Goal: Transaction & Acquisition: Purchase product/service

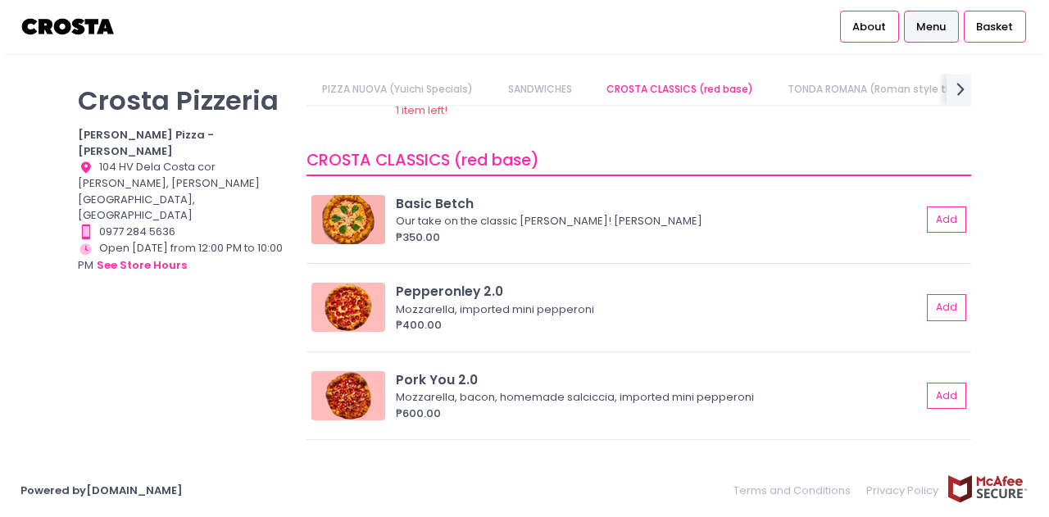
scroll to position [574, 0]
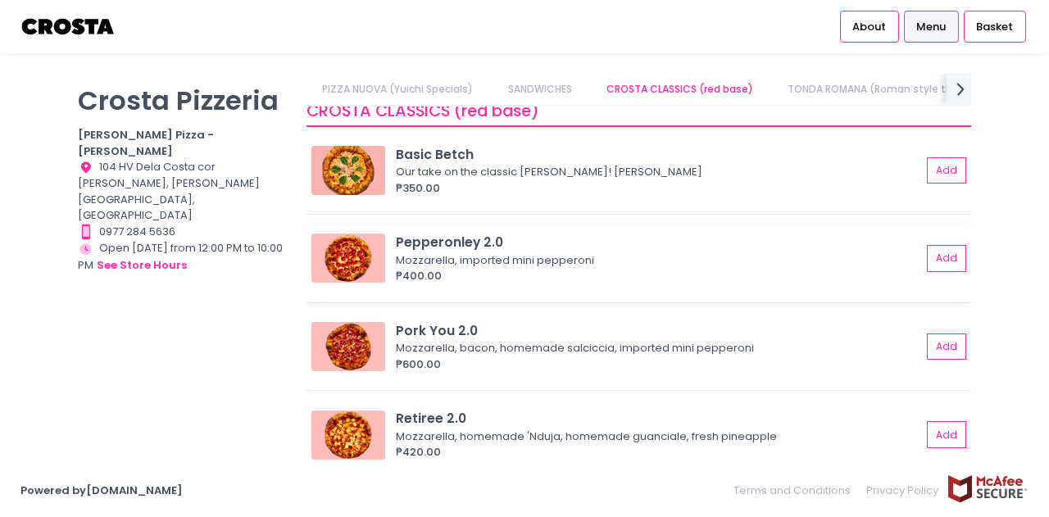
click at [492, 237] on div "Pepperonley 2.0" at bounding box center [658, 242] width 525 height 19
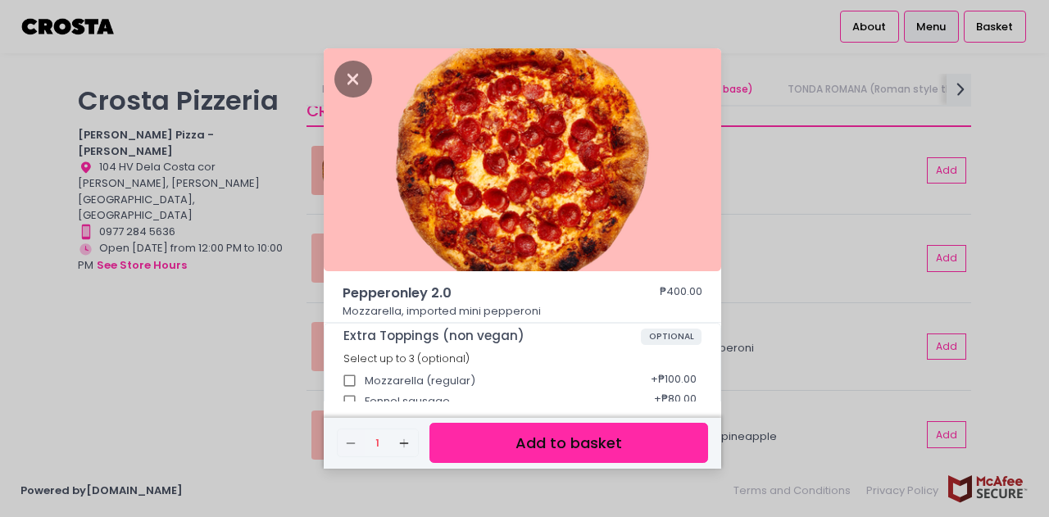
scroll to position [164, 0]
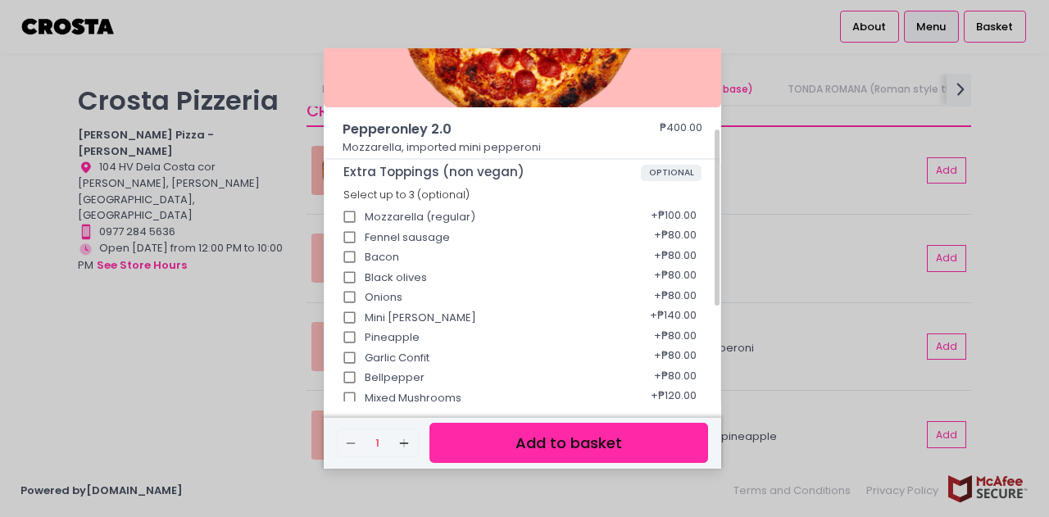
click at [492, 437] on button "Add to basket" at bounding box center [568, 443] width 279 height 40
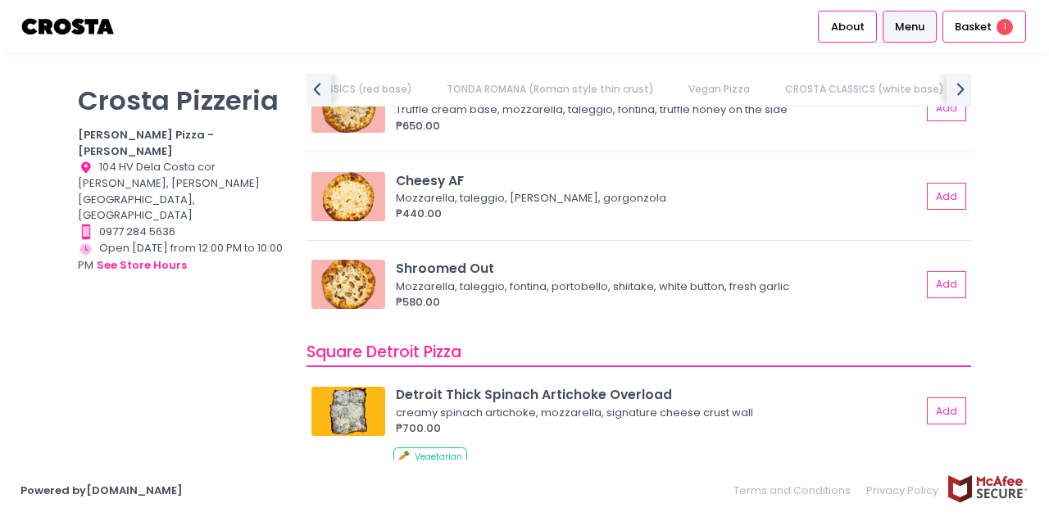
scroll to position [1803, 0]
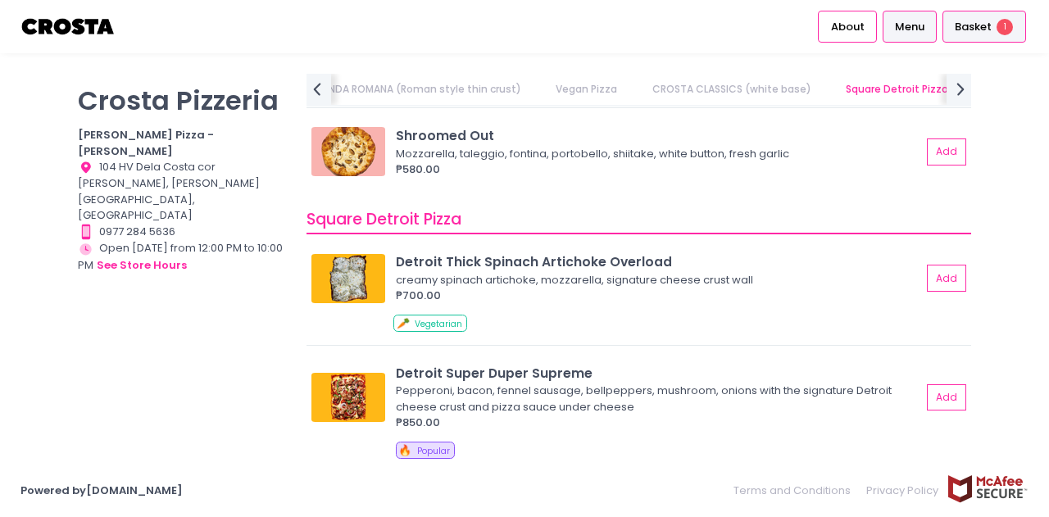
click at [987, 19] on span "Basket" at bounding box center [973, 27] width 37 height 16
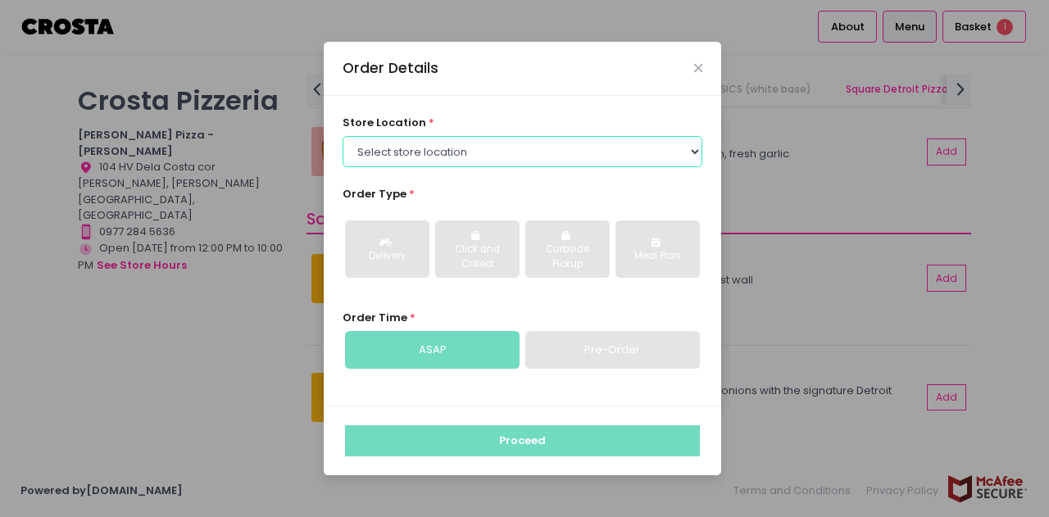
click at [438, 145] on select "Select store location Crosta Pizza - Salcedo Crosta Pizza - San Juan" at bounding box center [523, 151] width 361 height 31
select select "5fabb2e53664a8677beaeb89"
click at [343, 136] on select "Select store location Crosta Pizza - Salcedo Crosta Pizza - San Juan" at bounding box center [523, 151] width 361 height 31
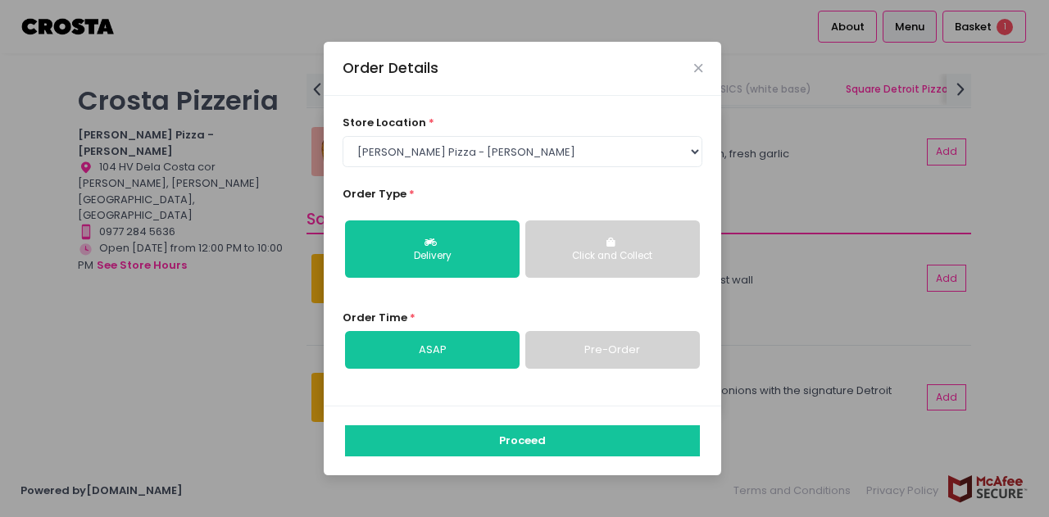
click at [620, 258] on div "Click and Collect" at bounding box center [613, 256] width 152 height 15
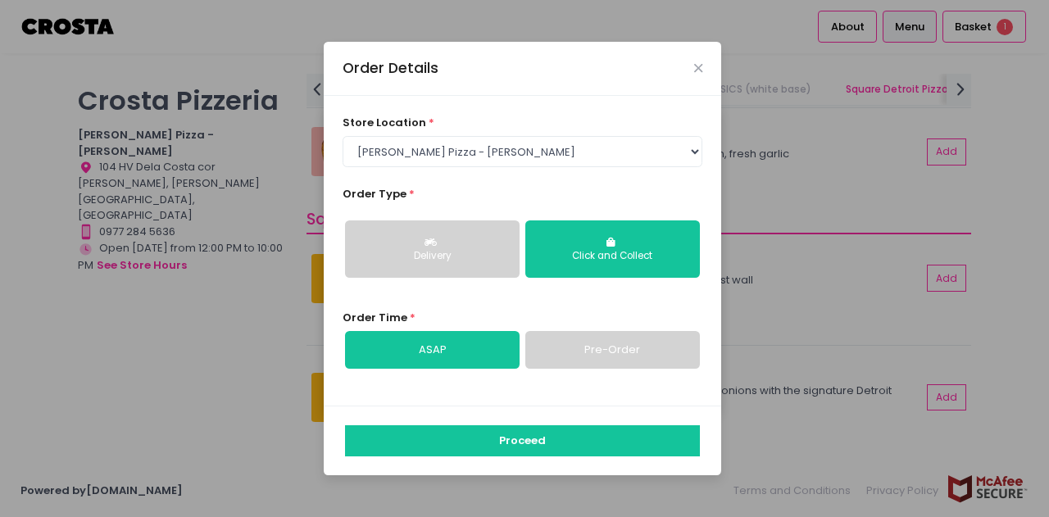
click at [583, 347] on link "Pre-Order" at bounding box center [612, 350] width 175 height 38
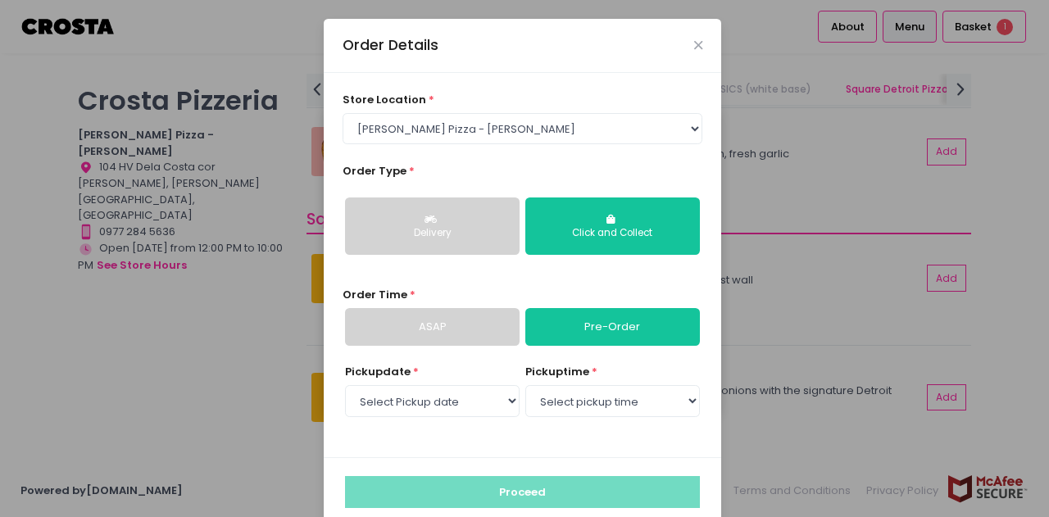
select select "2025-10-04"
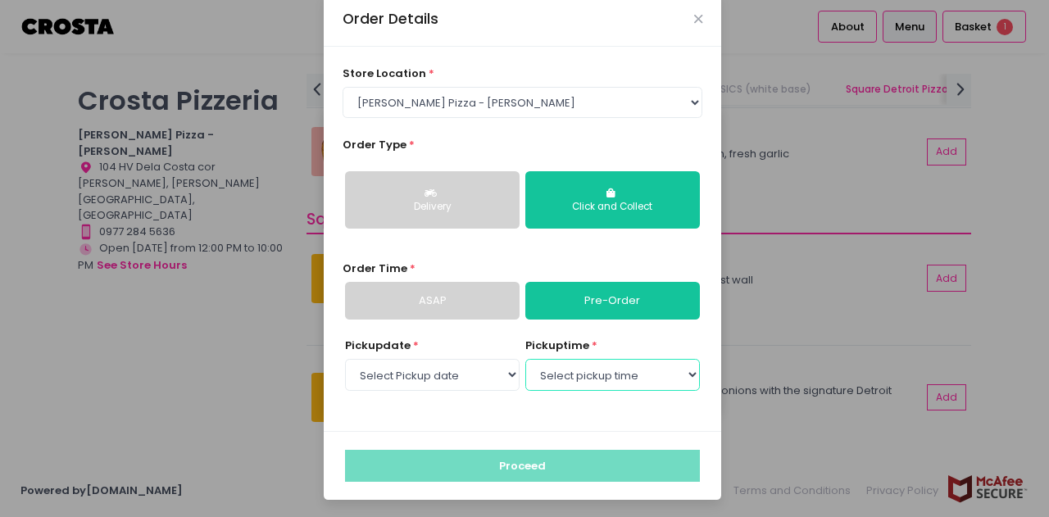
click at [595, 378] on select "Select pickup time 08:00 PM - 08:30 PM 08:30 PM - 09:00 PM 09:00 PM - 09:30 PM …" at bounding box center [612, 374] width 175 height 31
select select "21:00"
click at [525, 359] on select "Select pickup time 08:00 PM - 08:30 PM 08:30 PM - 09:00 PM 09:00 PM - 09:30 PM …" at bounding box center [612, 374] width 175 height 31
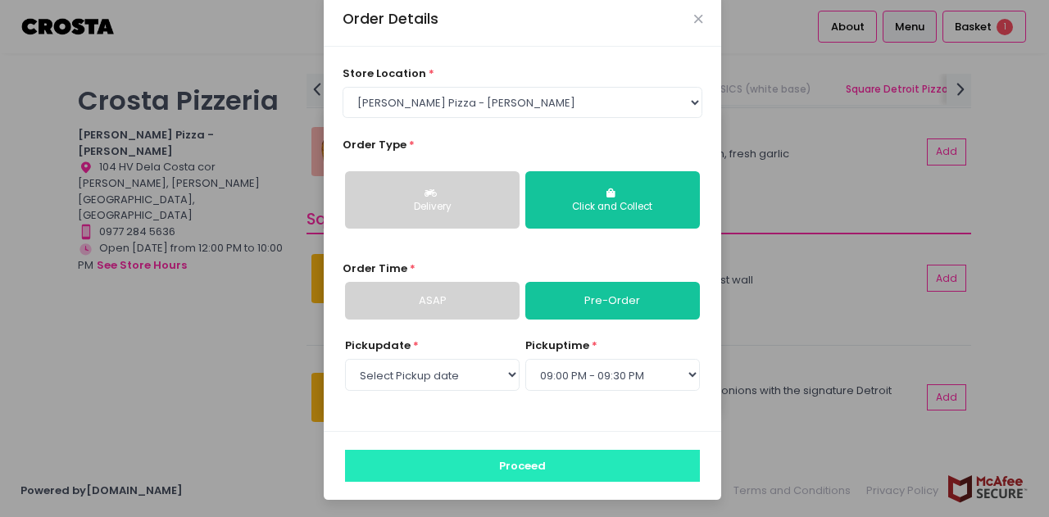
click at [497, 461] on button "Proceed" at bounding box center [522, 465] width 355 height 31
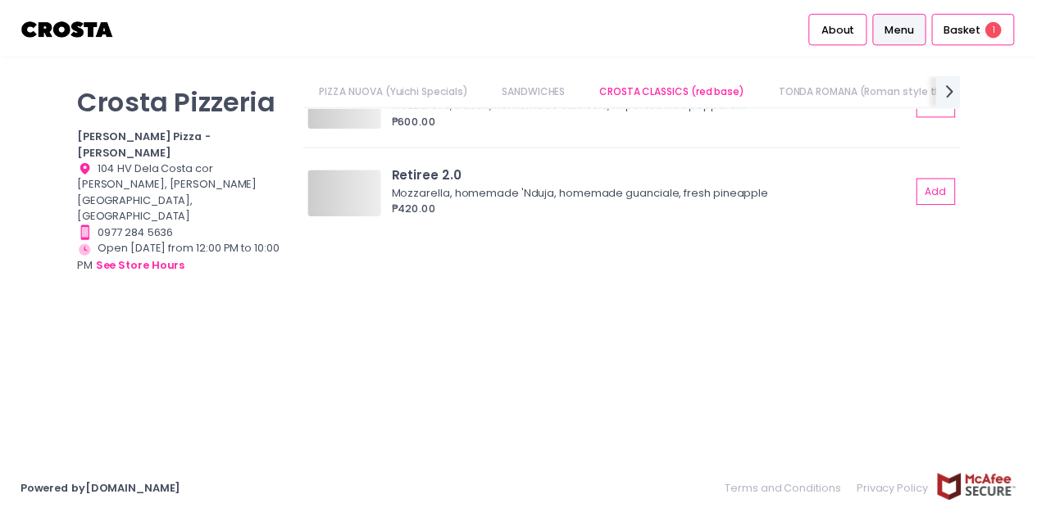
scroll to position [0, 151]
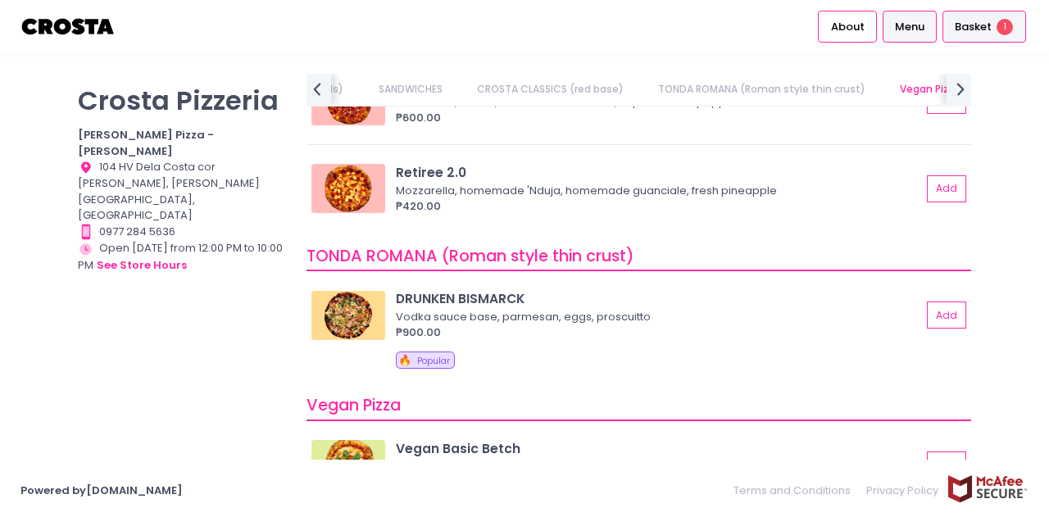
click at [1000, 30] on span "1" at bounding box center [1004, 27] width 16 height 16
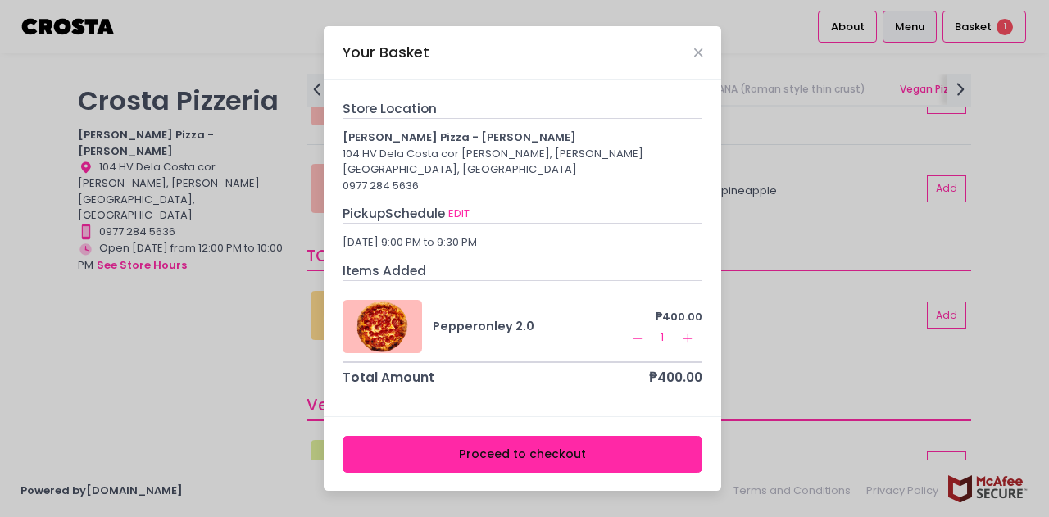
click at [532, 443] on button "Proceed to checkout" at bounding box center [523, 454] width 361 height 37
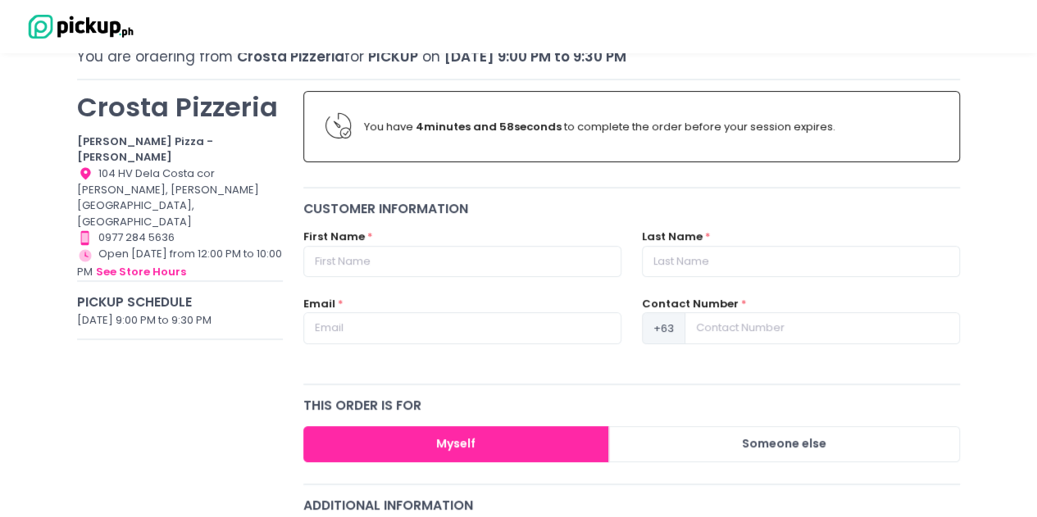
scroll to position [82, 0]
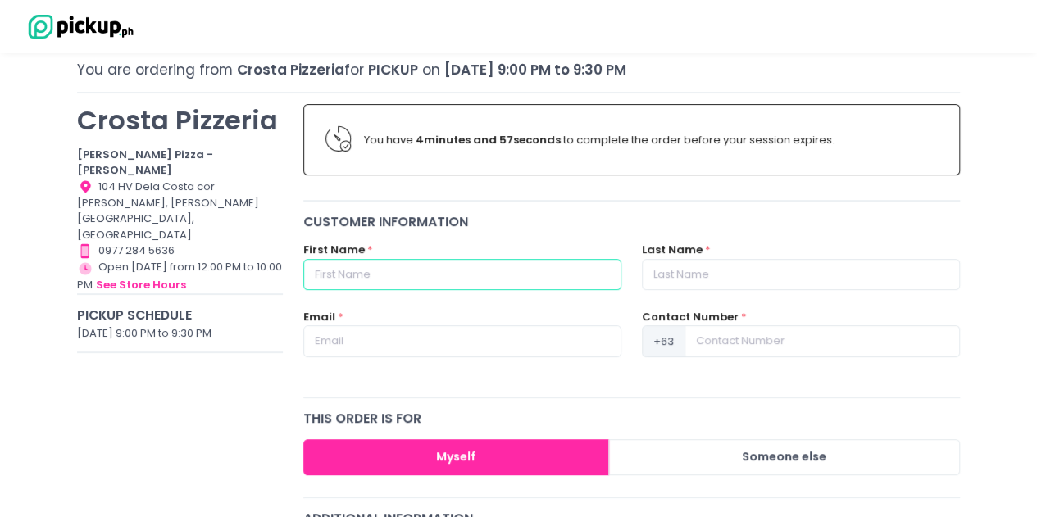
click at [498, 278] on input "text" at bounding box center [462, 274] width 318 height 31
type input "Justine"
type input "Paredes"
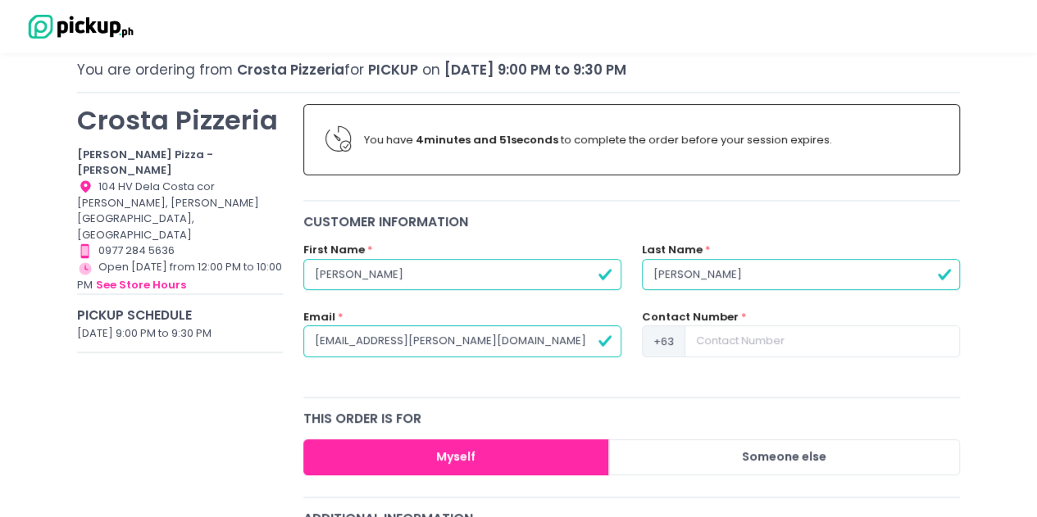
type input "justine.paredes@gmail.com"
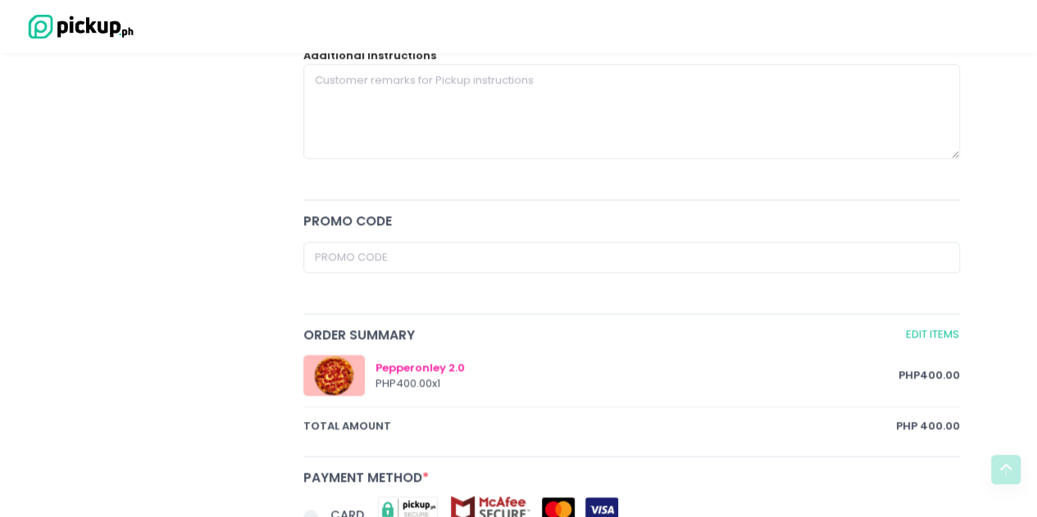
scroll to position [738, 0]
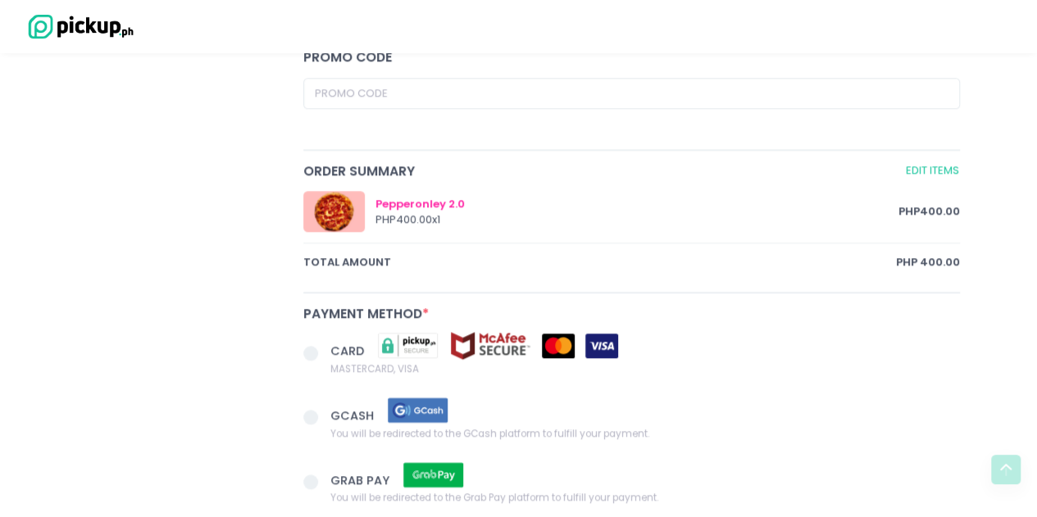
type input "9189289538"
click at [338, 353] on span "CARD" at bounding box center [348, 351] width 37 height 16
click at [334, 353] on input "CARD MASTERCARD, VISA" at bounding box center [329, 350] width 11 height 11
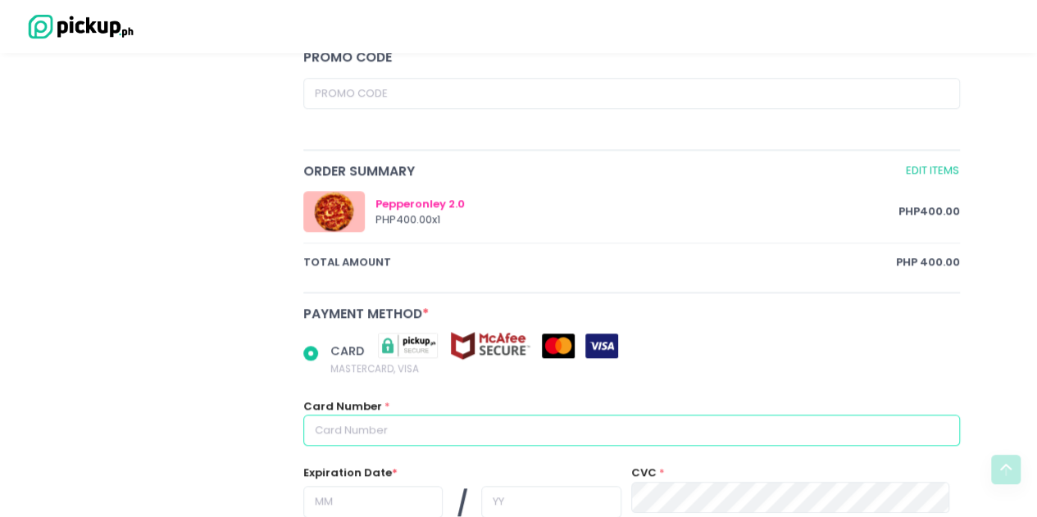
click at [338, 425] on input "text" at bounding box center [631, 430] width 657 height 31
radio input "true"
type input "5"
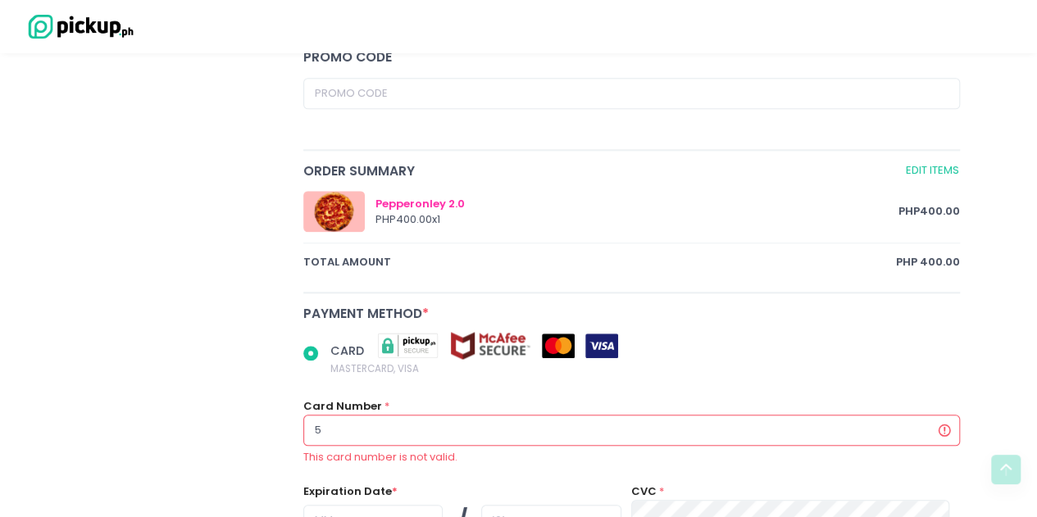
radio input "true"
type input "53"
radio input "true"
type input "536"
radio input "true"
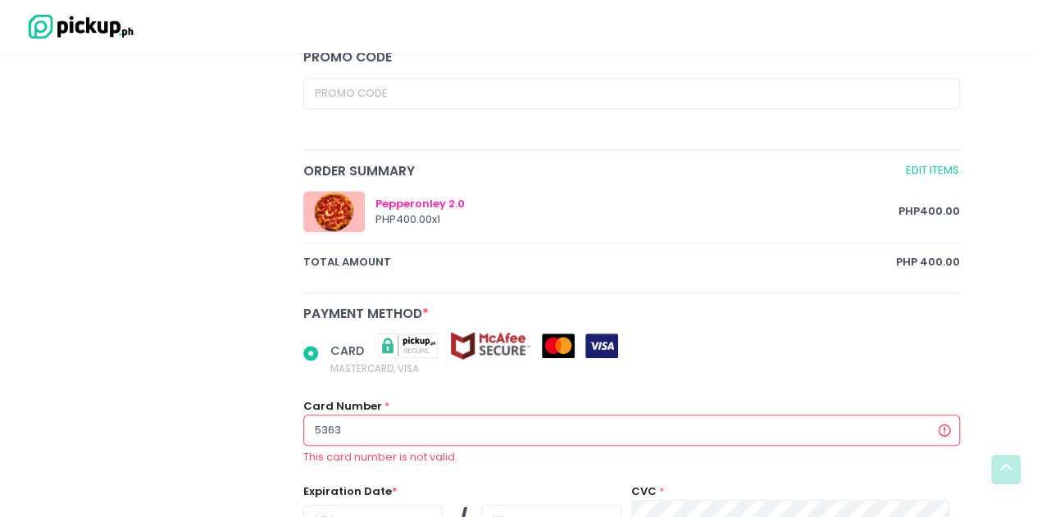
type input "5363"
radio input "true"
type input "5363470015782738"
type input "05"
type input "27"
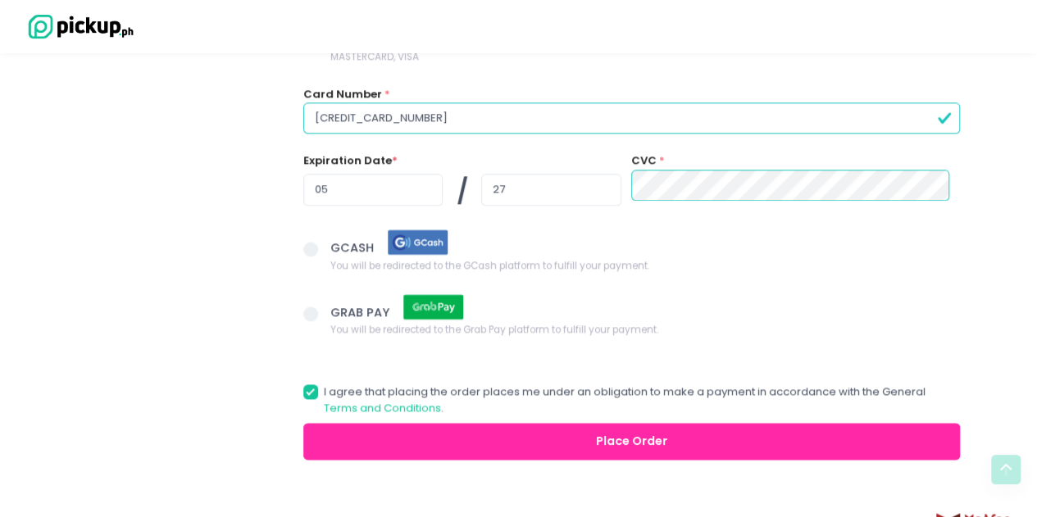
scroll to position [1051, 0]
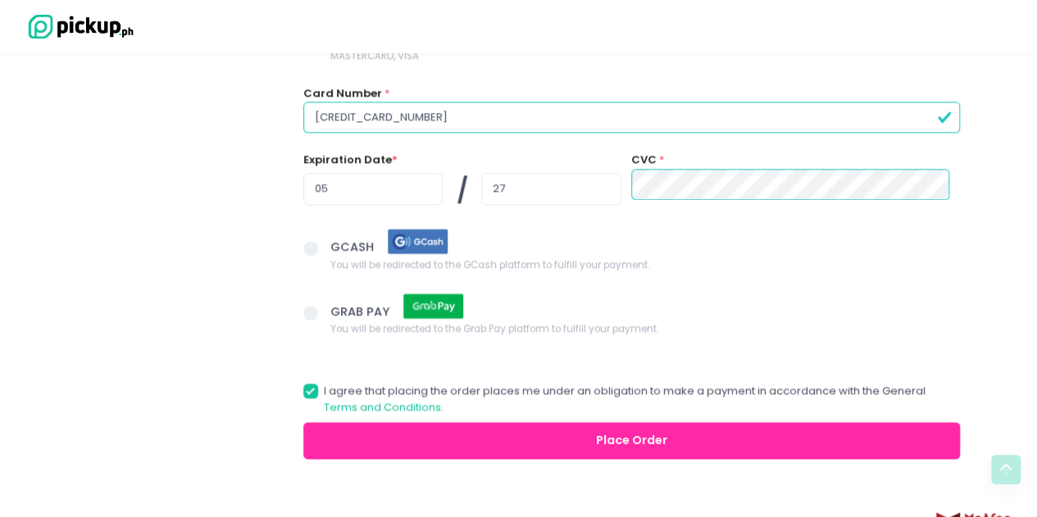
click at [408, 429] on button "Place Order" at bounding box center [631, 440] width 657 height 37
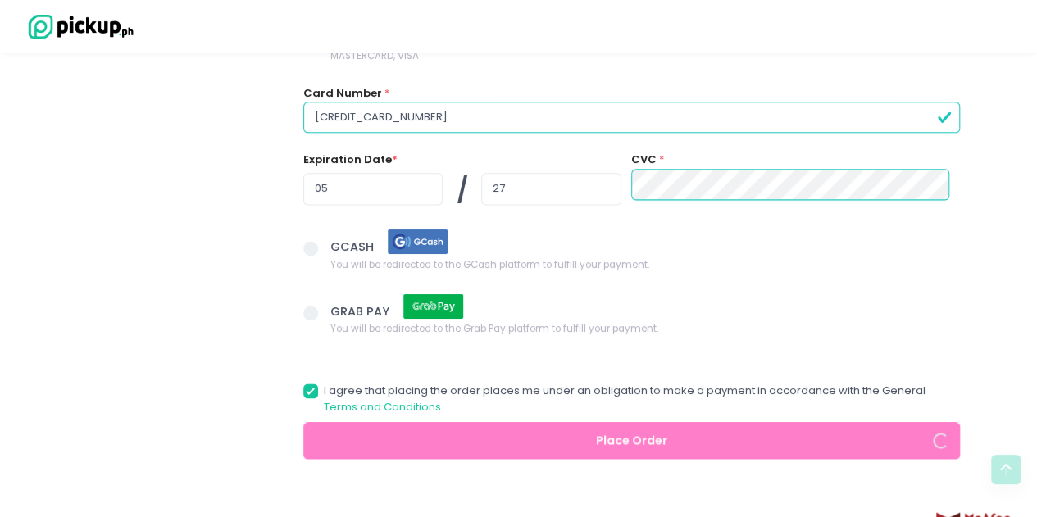
radio input "true"
